Goal: Information Seeking & Learning: Learn about a topic

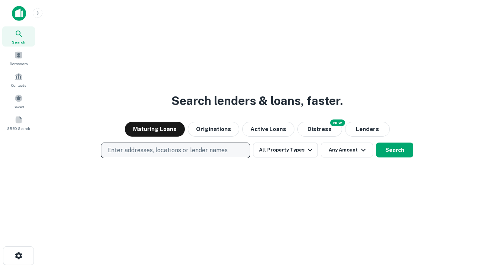
click at [175, 150] on p "Enter addresses, locations or lender names" at bounding box center [167, 150] width 120 height 9
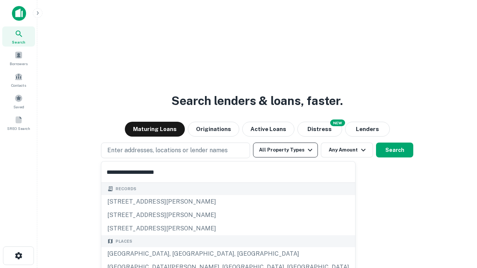
click at [285, 150] on button "All Property Types" at bounding box center [285, 150] width 65 height 15
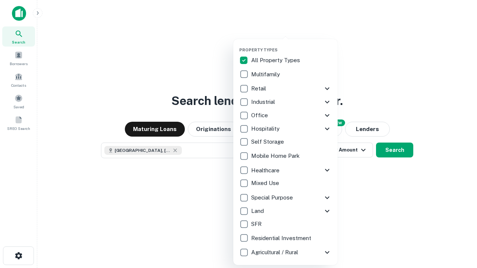
click at [291, 45] on button "button" at bounding box center [291, 45] width 104 height 0
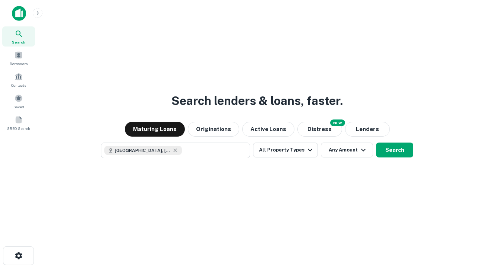
scroll to position [12, 0]
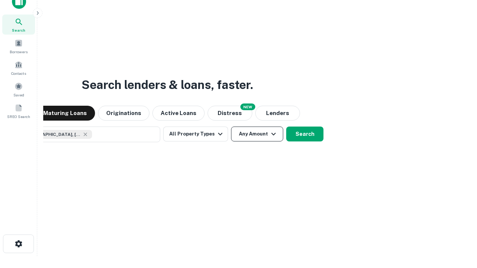
click at [231, 127] on button "Any Amount" at bounding box center [257, 134] width 52 height 15
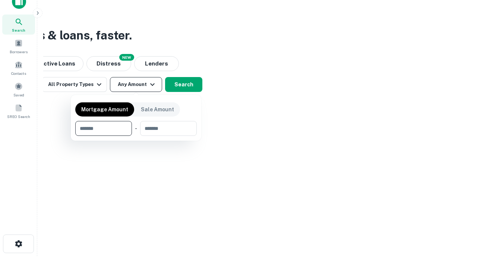
type input "*******"
click at [136, 136] on button "button" at bounding box center [135, 136] width 121 height 0
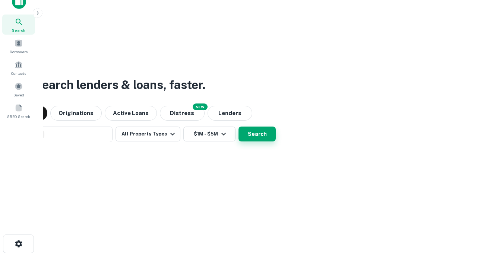
click at [238, 127] on button "Search" at bounding box center [256, 134] width 37 height 15
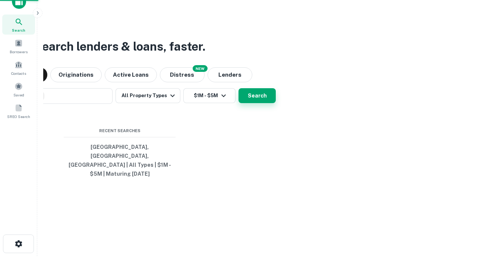
scroll to position [24, 211]
